Goal: Information Seeking & Learning: Learn about a topic

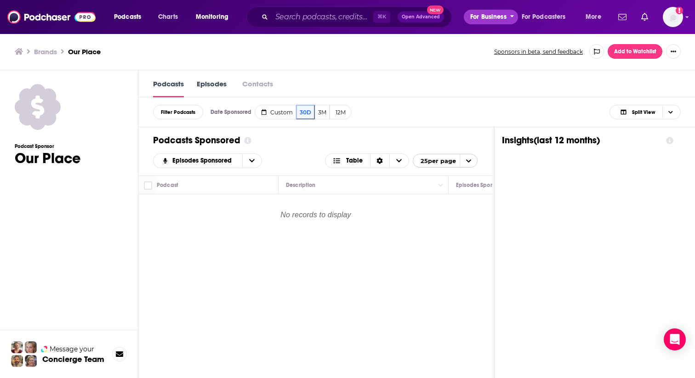
click at [502, 16] on span "For Business" at bounding box center [488, 17] width 36 height 13
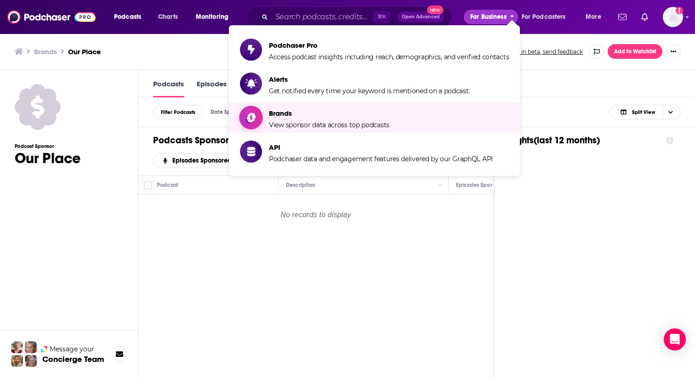
click at [291, 119] on span "Brands View sponsor data across top podcasts" at bounding box center [329, 117] width 120 height 23
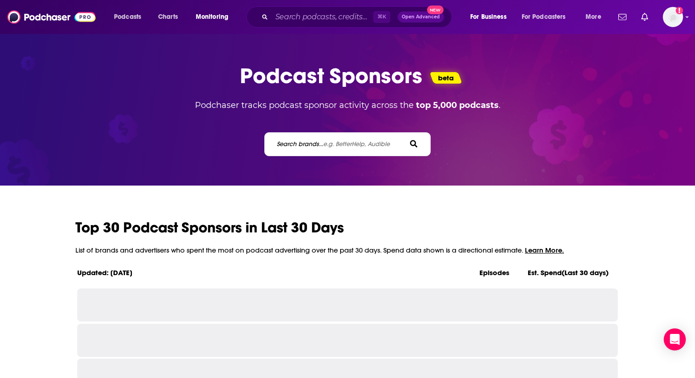
click at [296, 147] on label "Search brands... e.g. BetterHelp, Audible" at bounding box center [333, 144] width 113 height 8
click at [296, 147] on input "Search brands... e.g. BetterHelp, Audible" at bounding box center [317, 144] width 83 height 10
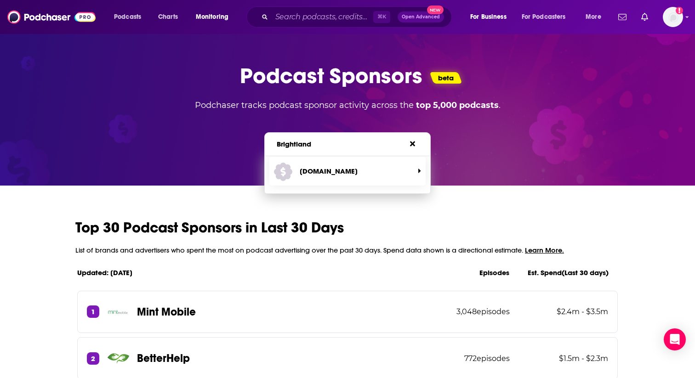
type input "Brightland"
click at [317, 170] on p "[DOMAIN_NAME]" at bounding box center [329, 171] width 58 height 9
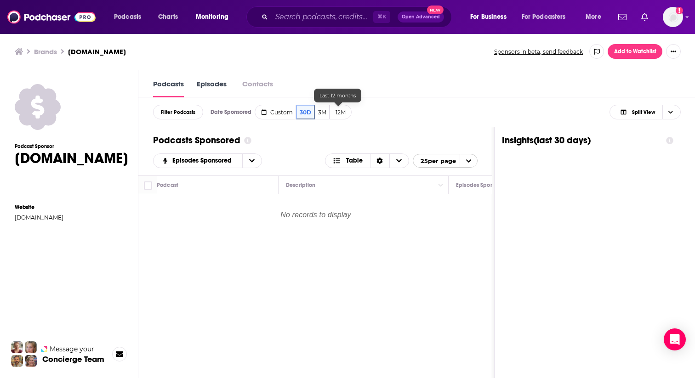
click at [338, 116] on button "12M" at bounding box center [341, 112] width 22 height 15
